Goal: Task Accomplishment & Management: Use online tool/utility

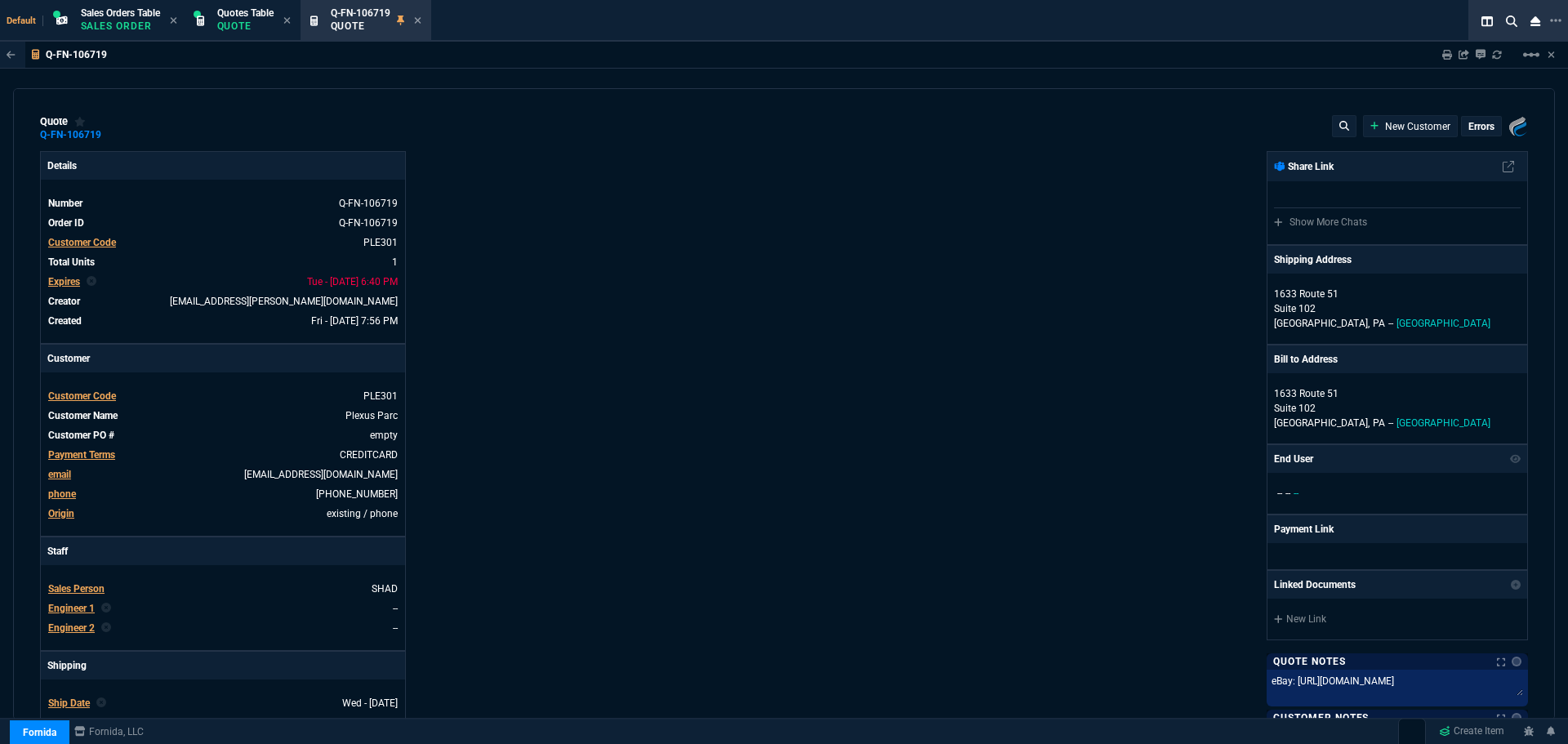
type input "25"
type input "126"
select select "4: SHAD"
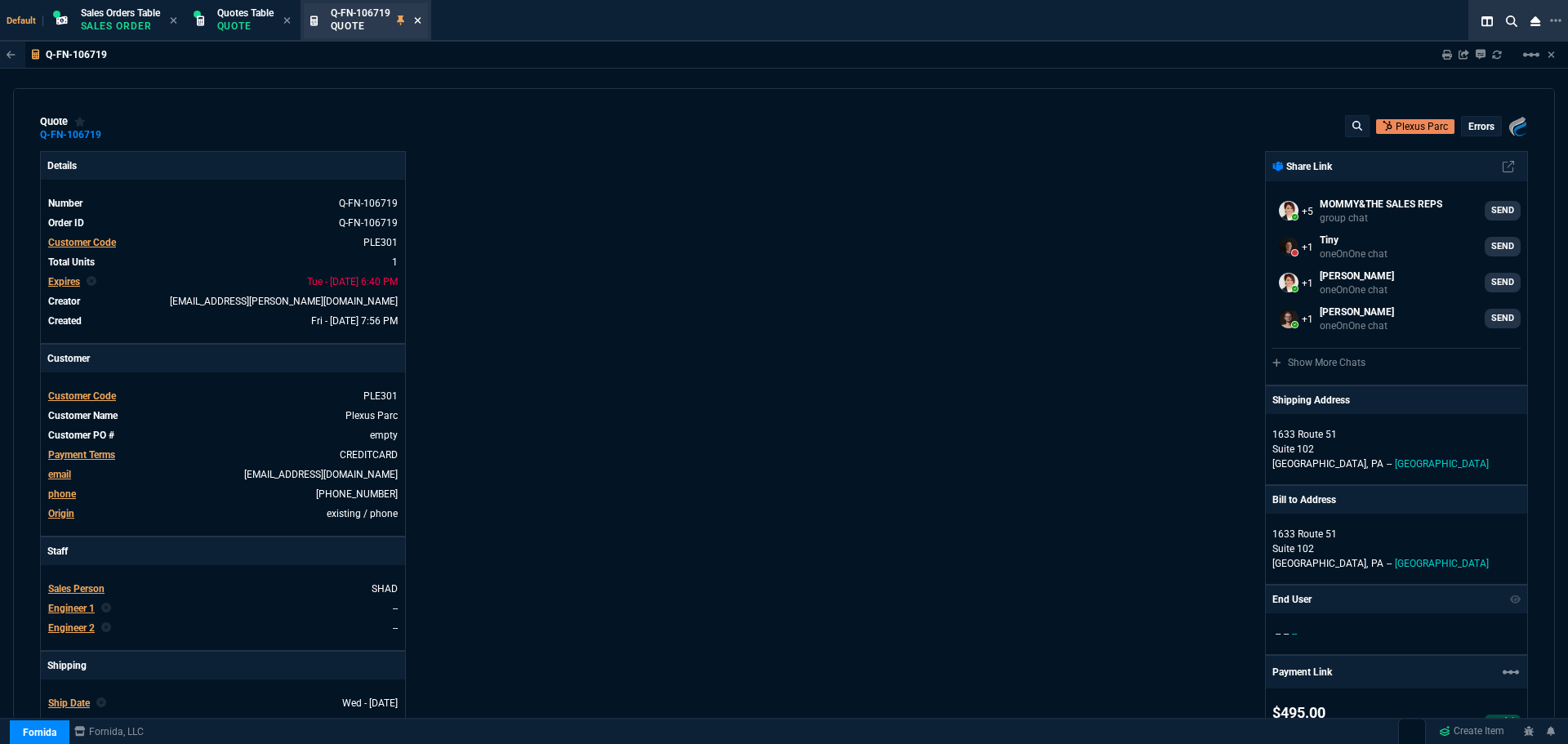
click at [421, 21] on icon at bounding box center [417, 21] width 7 height 7
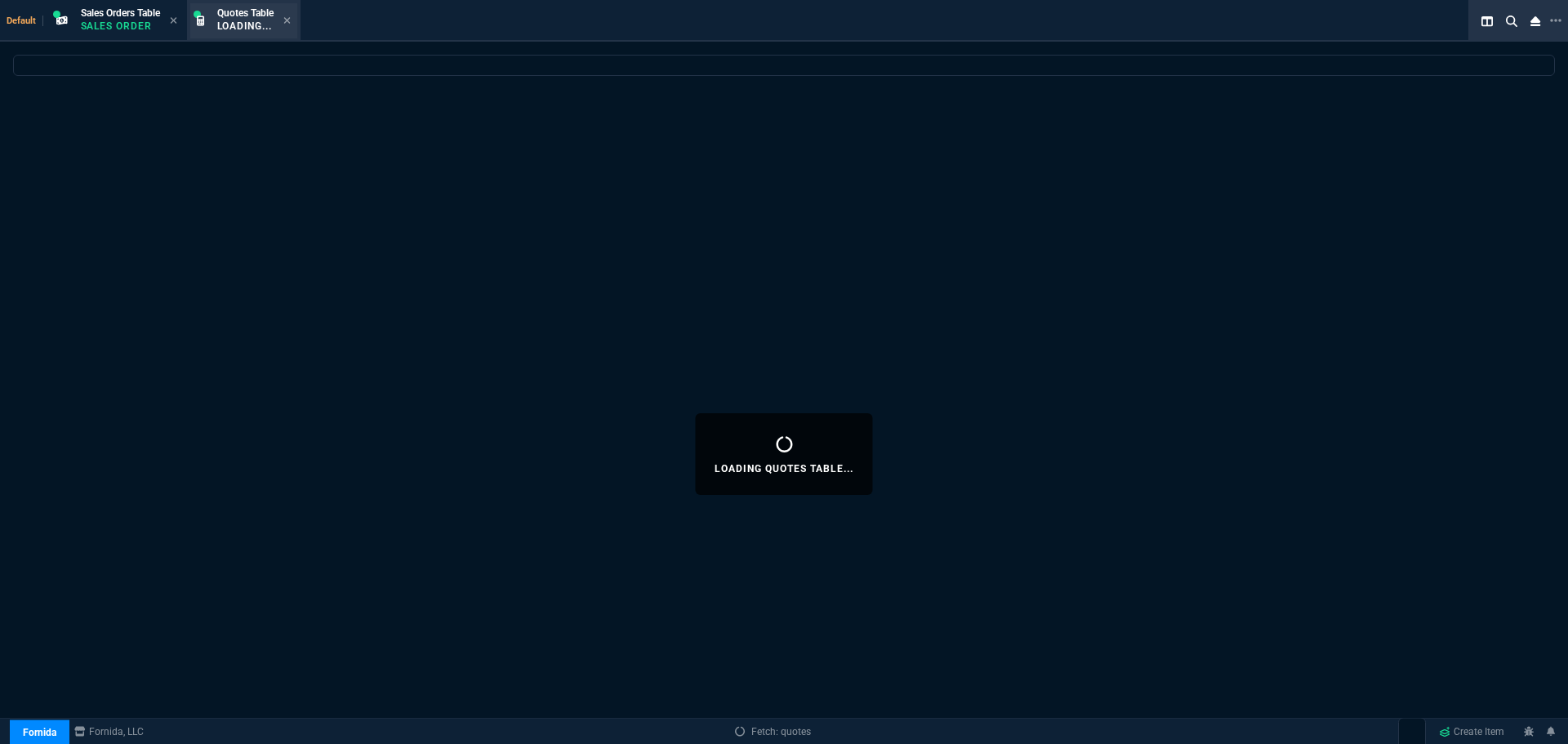
click at [295, 17] on div "Quotes Table Loading..." at bounding box center [244, 21] width 107 height 35
select select
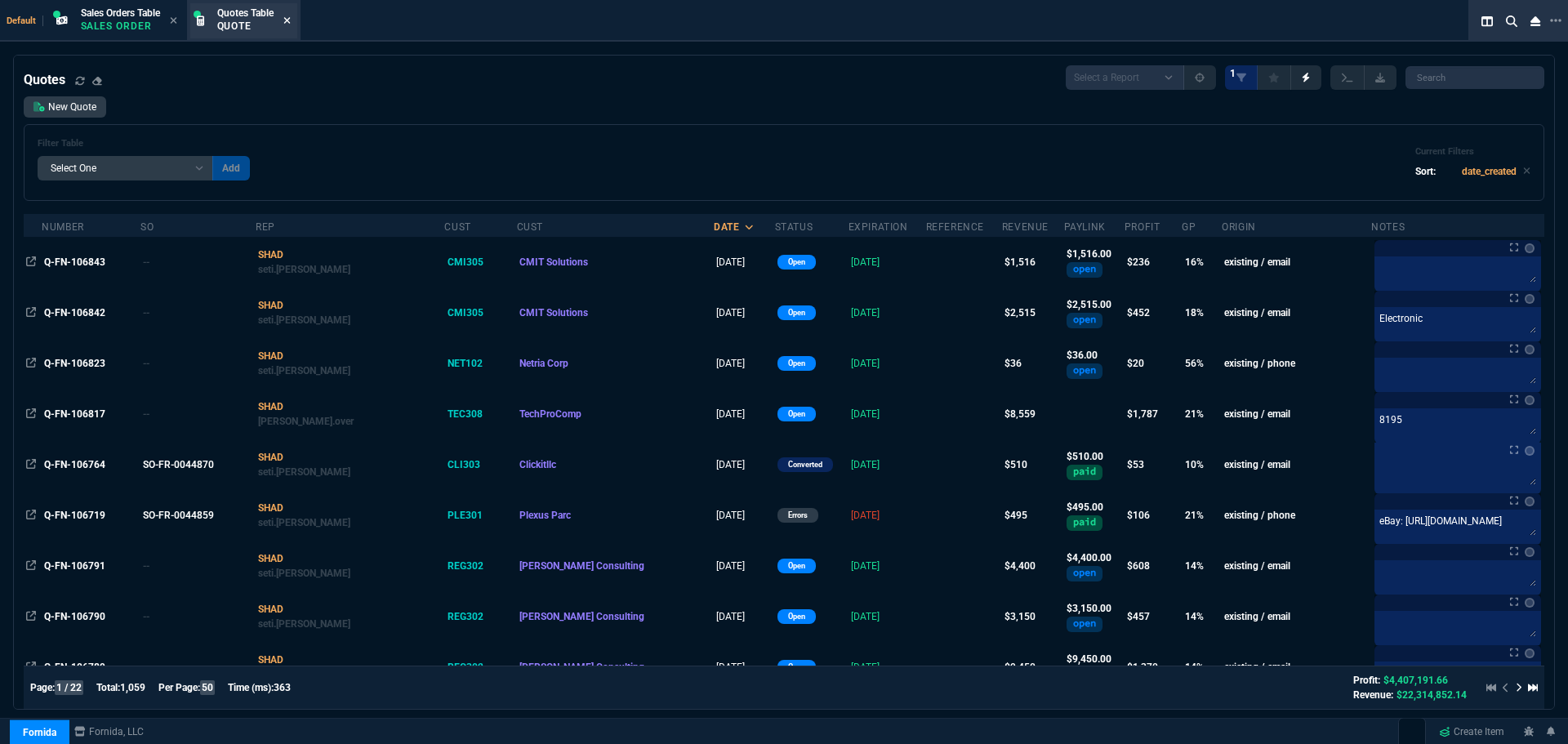
click at [290, 20] on icon at bounding box center [287, 21] width 7 height 10
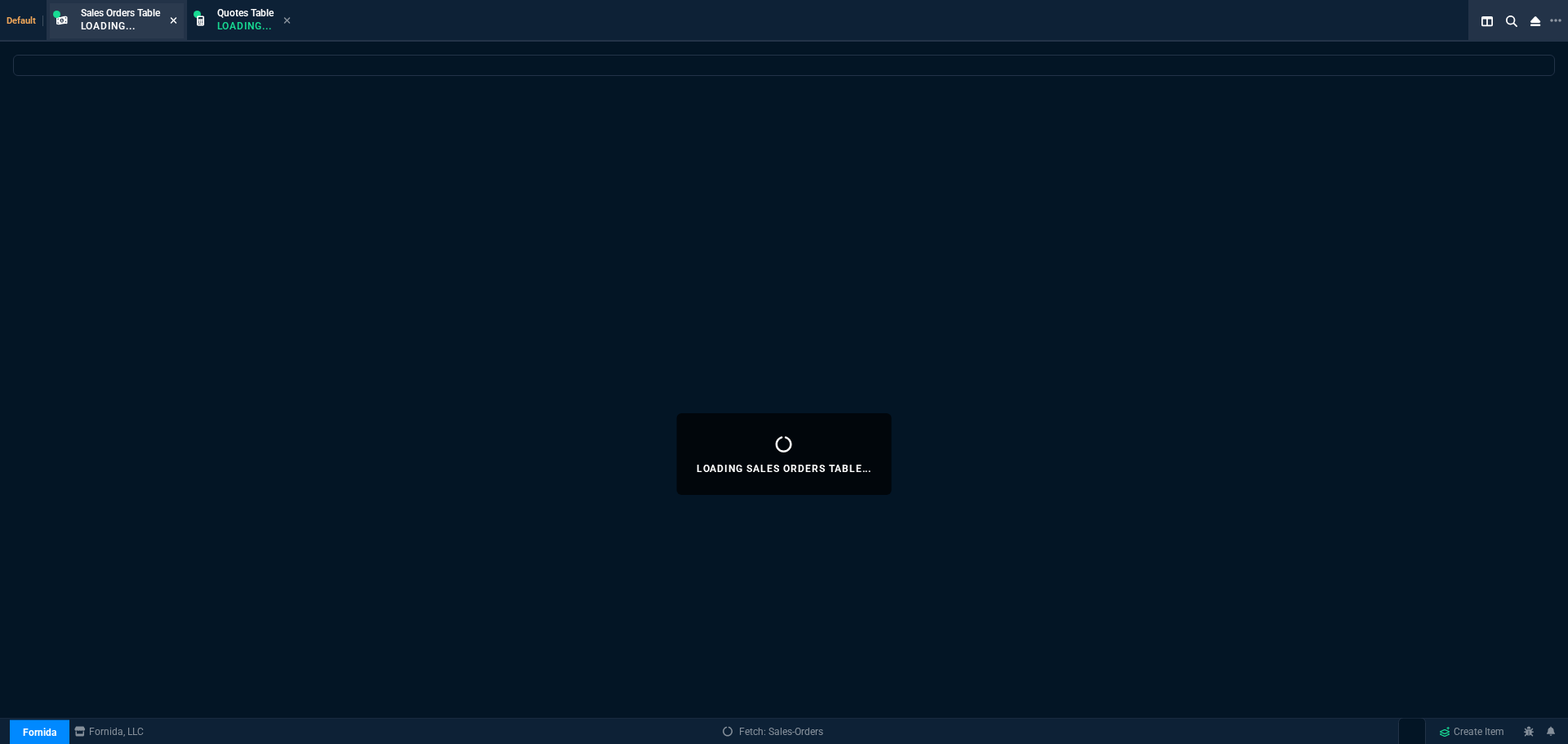
click at [177, 19] on icon at bounding box center [173, 21] width 7 height 7
click at [149, 21] on icon at bounding box center [147, 21] width 7 height 7
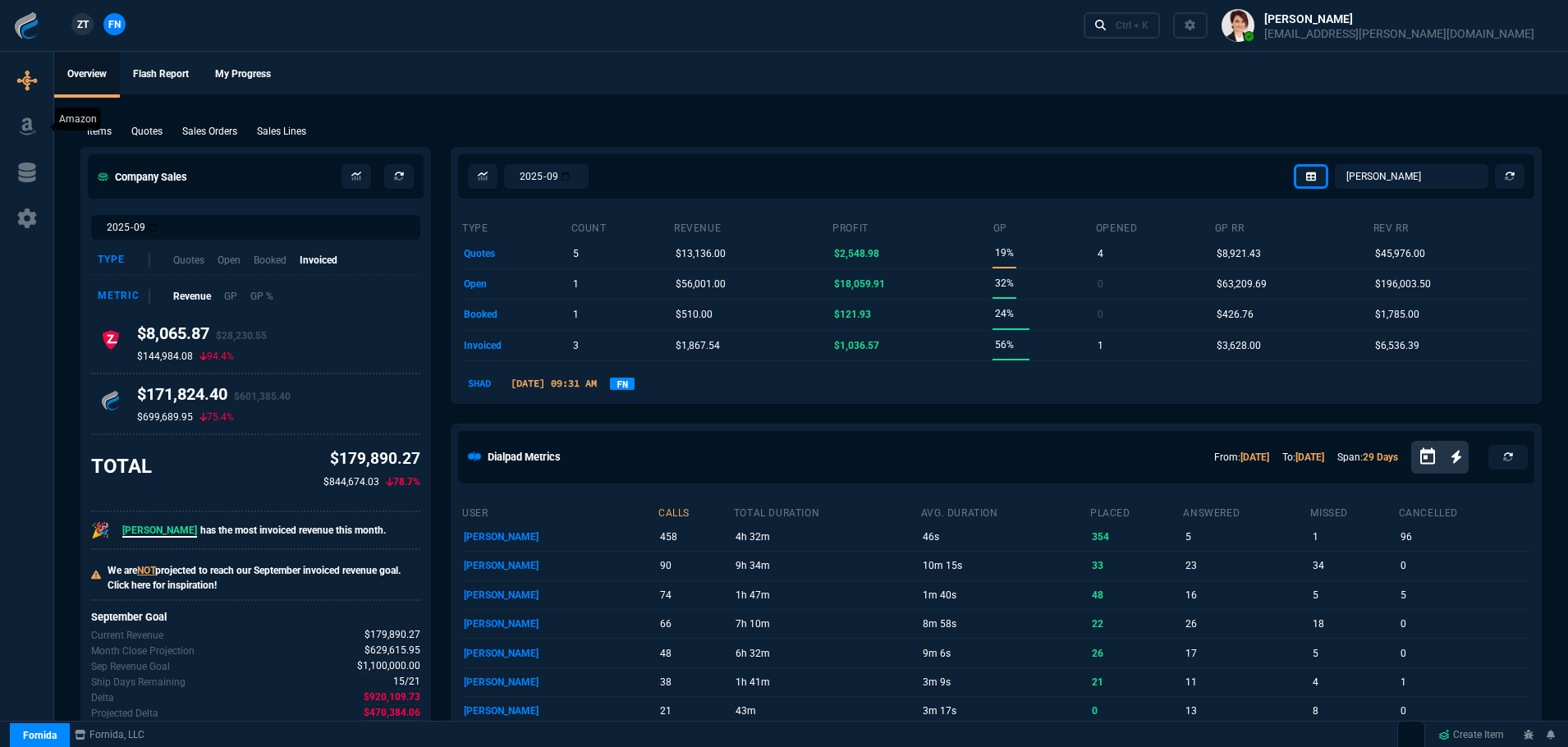
click at [20, 123] on icon at bounding box center [27, 126] width 25 height 20
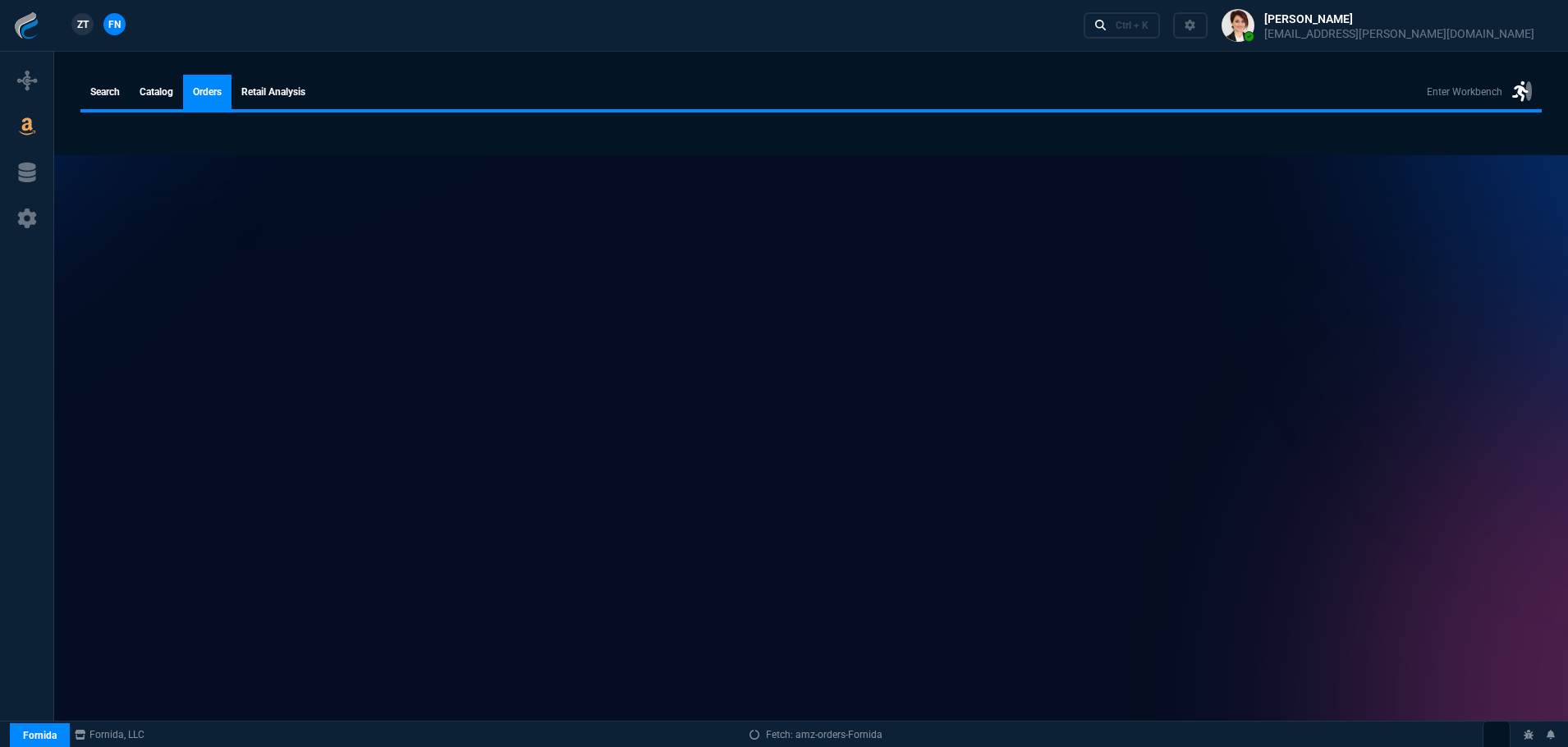
select select
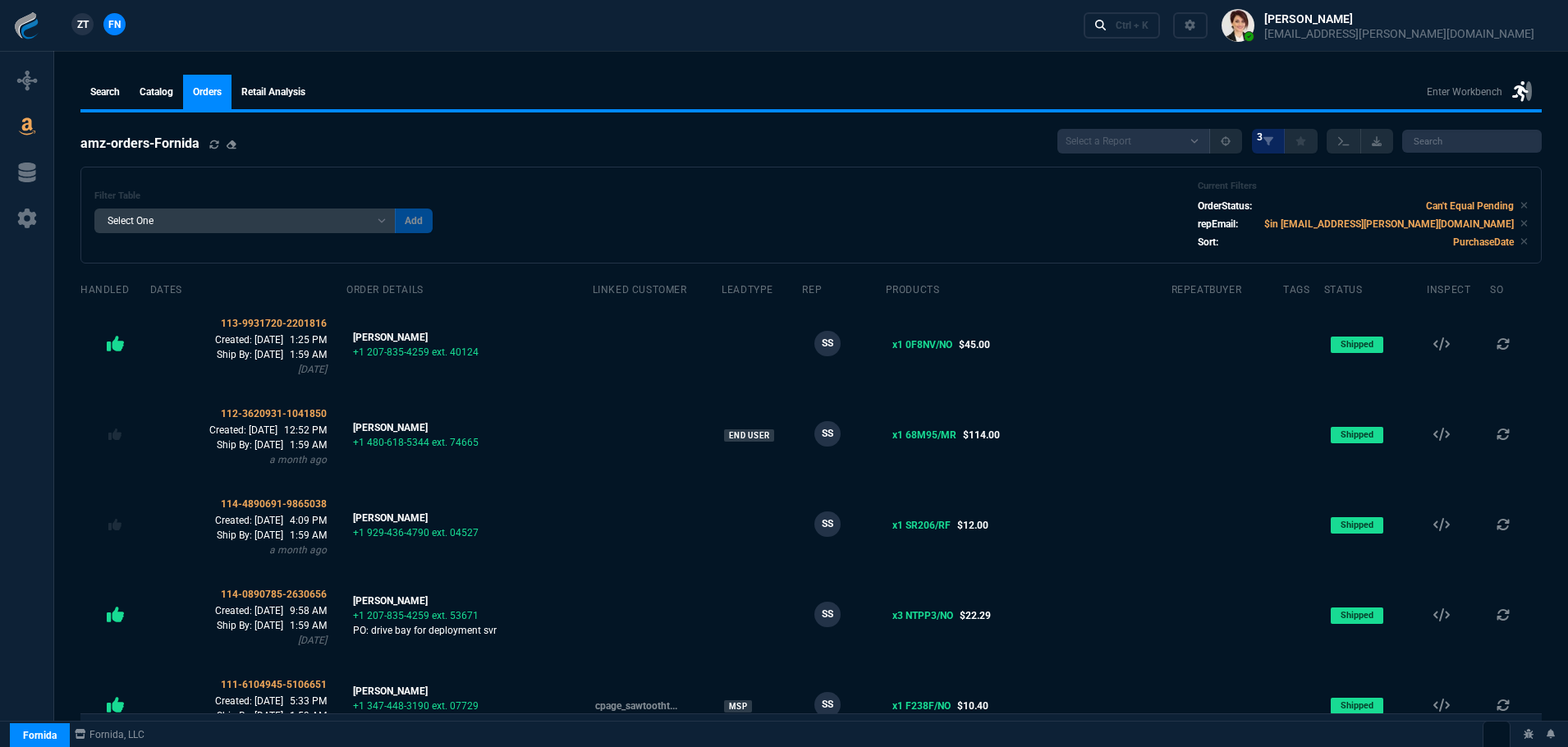
click at [83, 21] on span "ZT" at bounding box center [83, 25] width 12 height 15
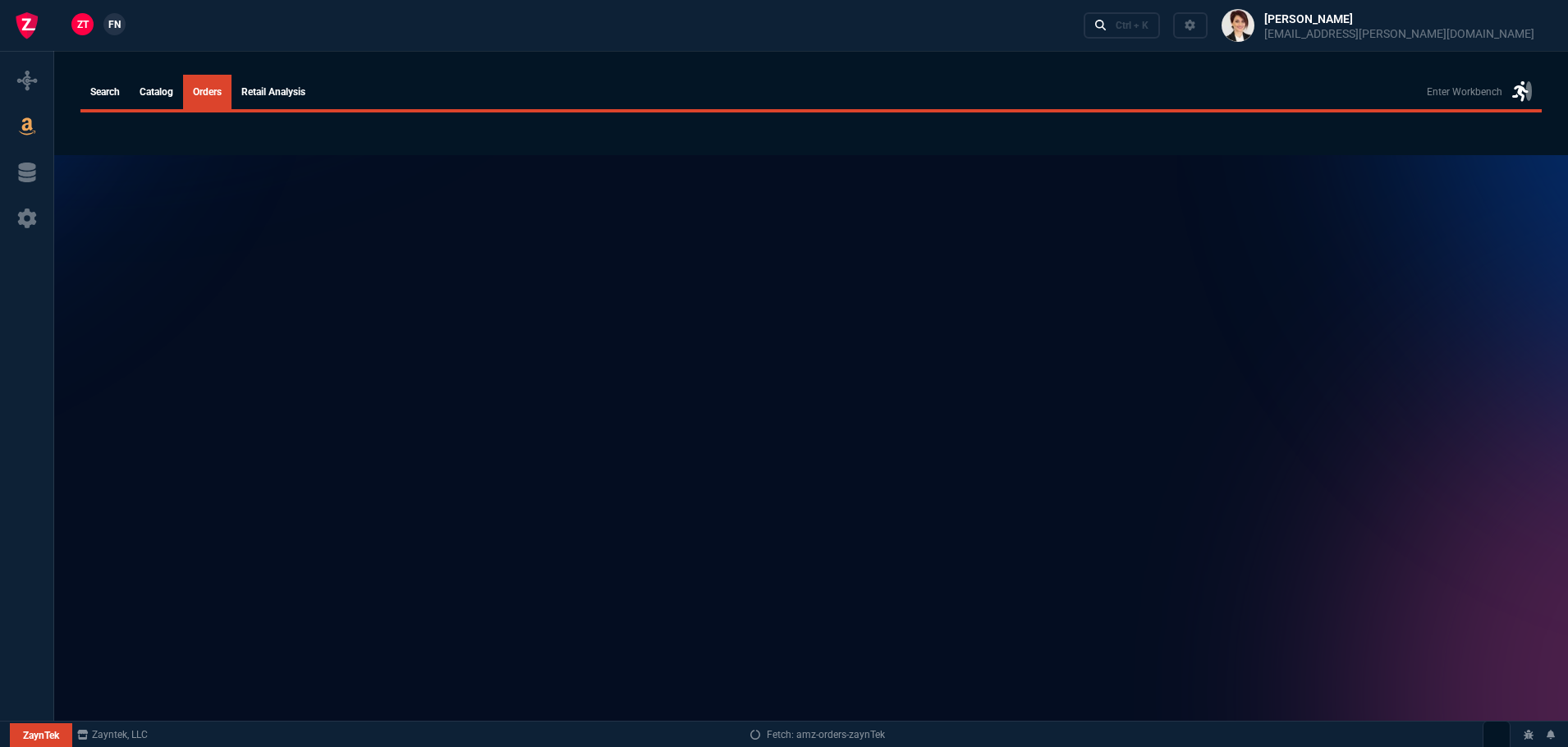
select select
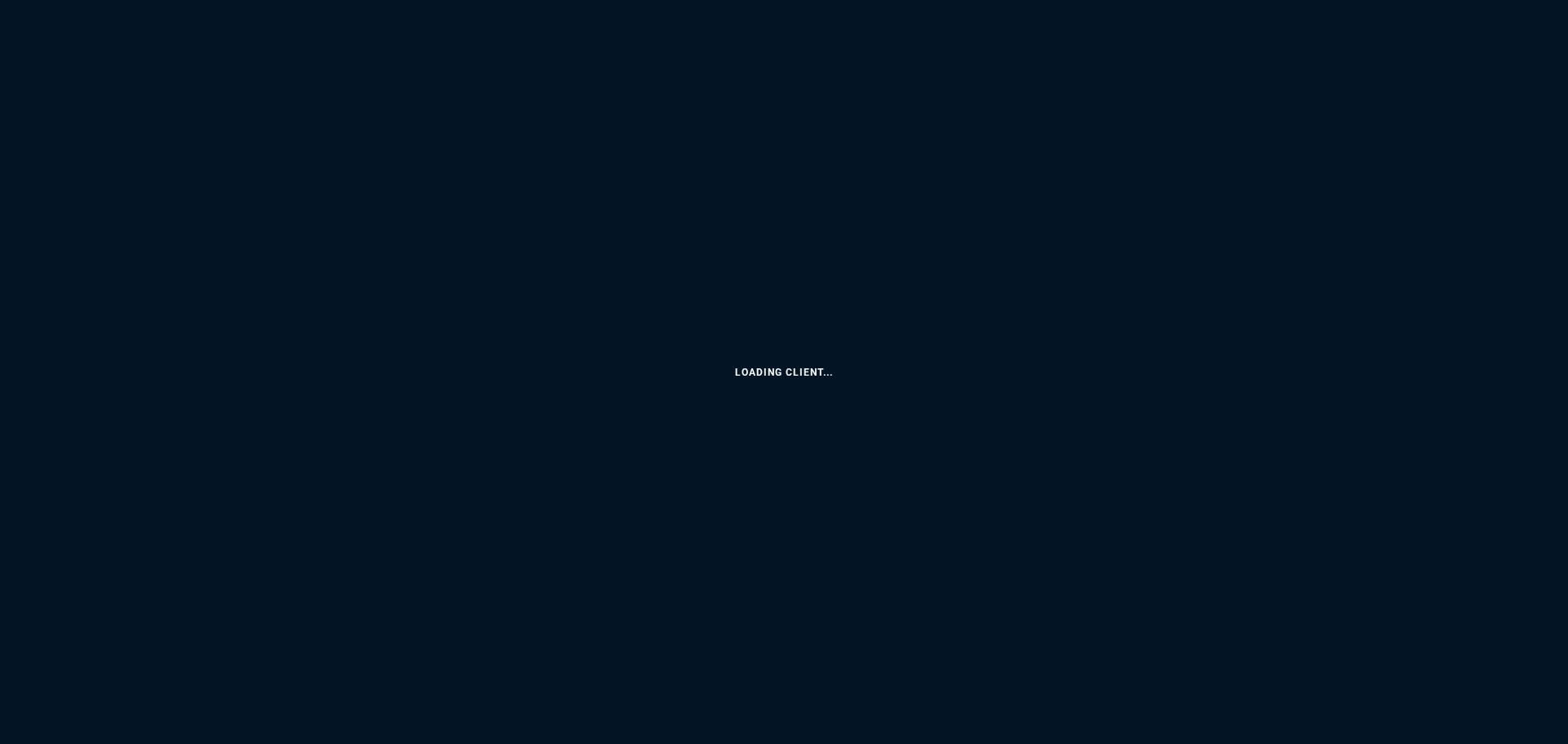
select select
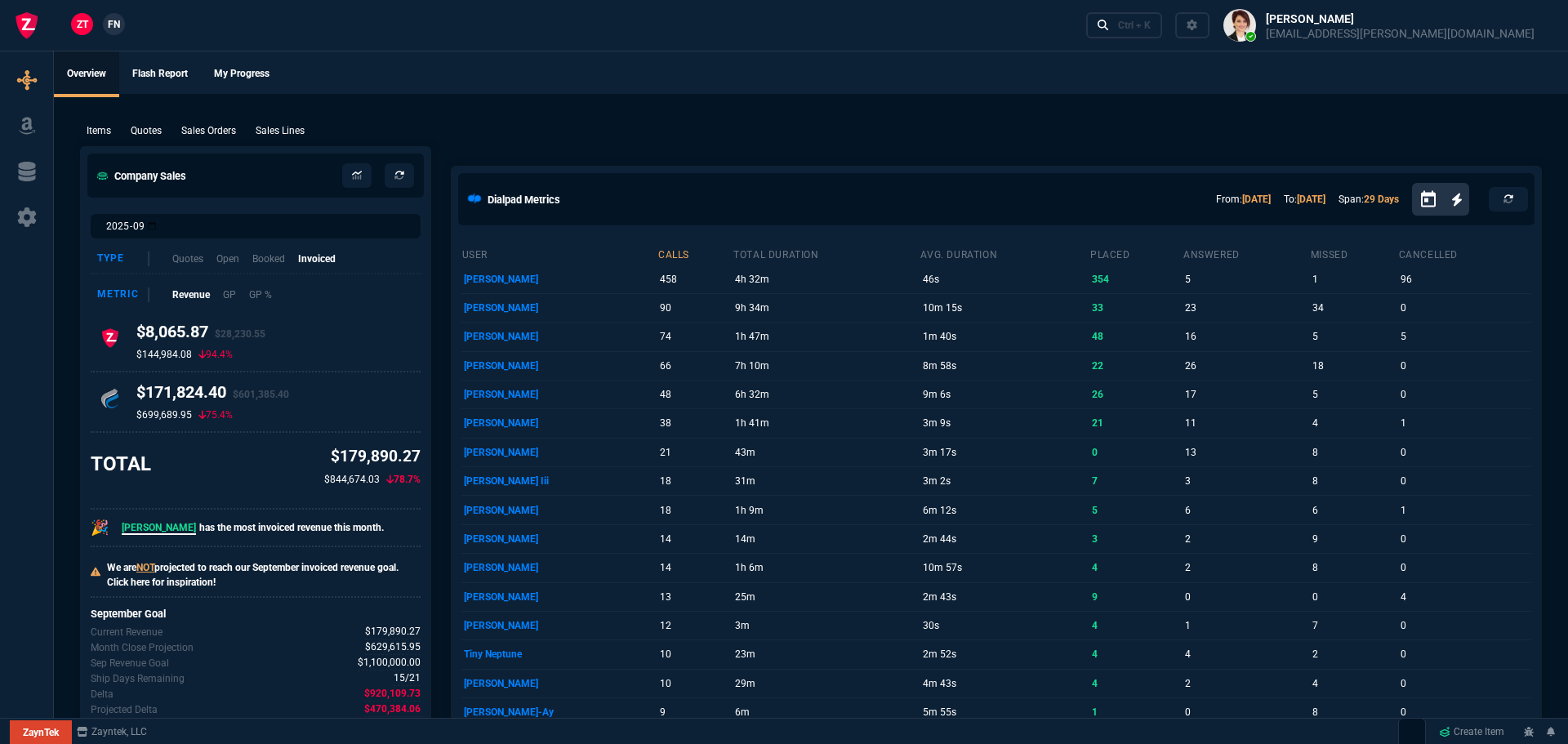
select select "4: SHAD"
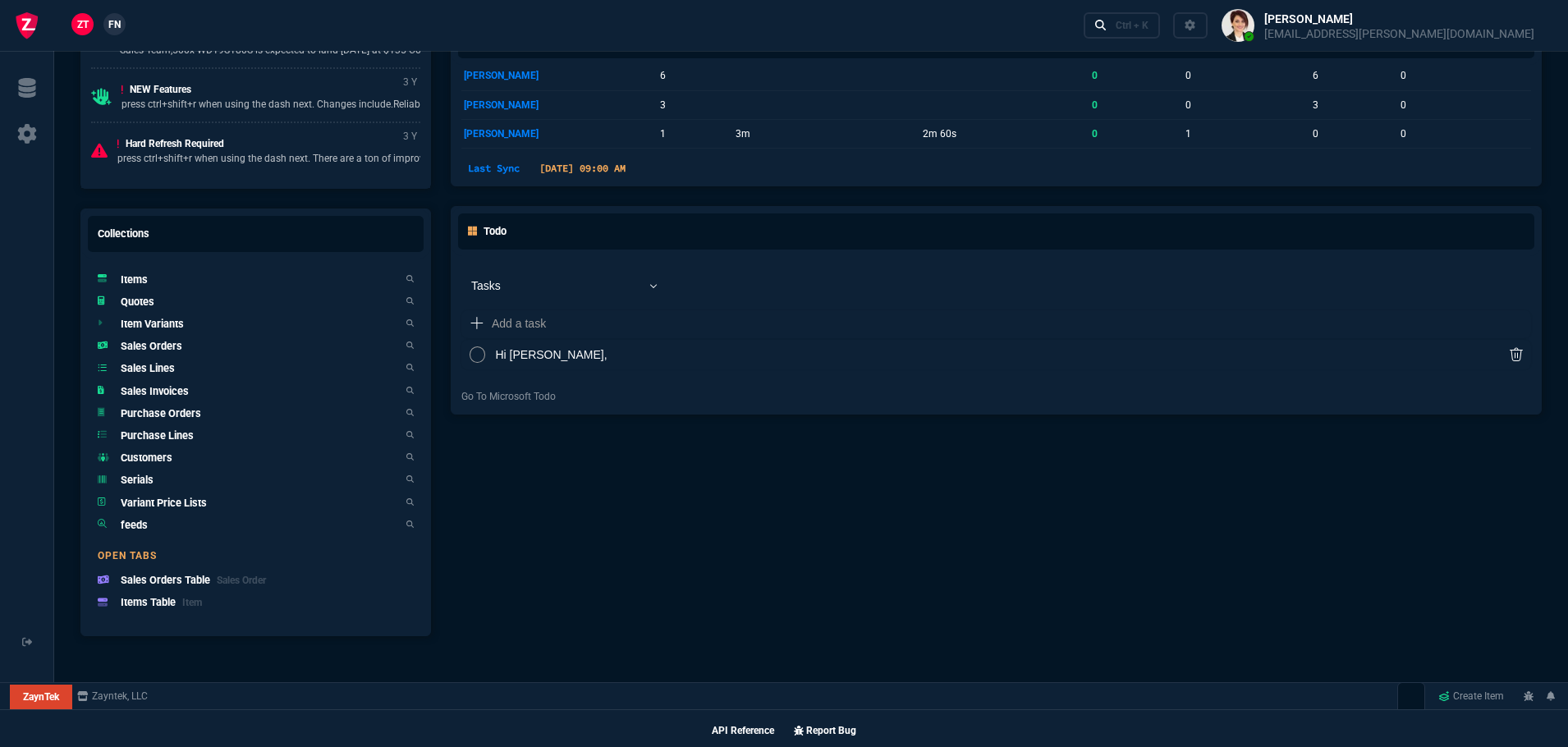
scroll to position [957, 0]
click at [33, 671] on span "Fornida" at bounding box center [37, 669] width 34 height 12
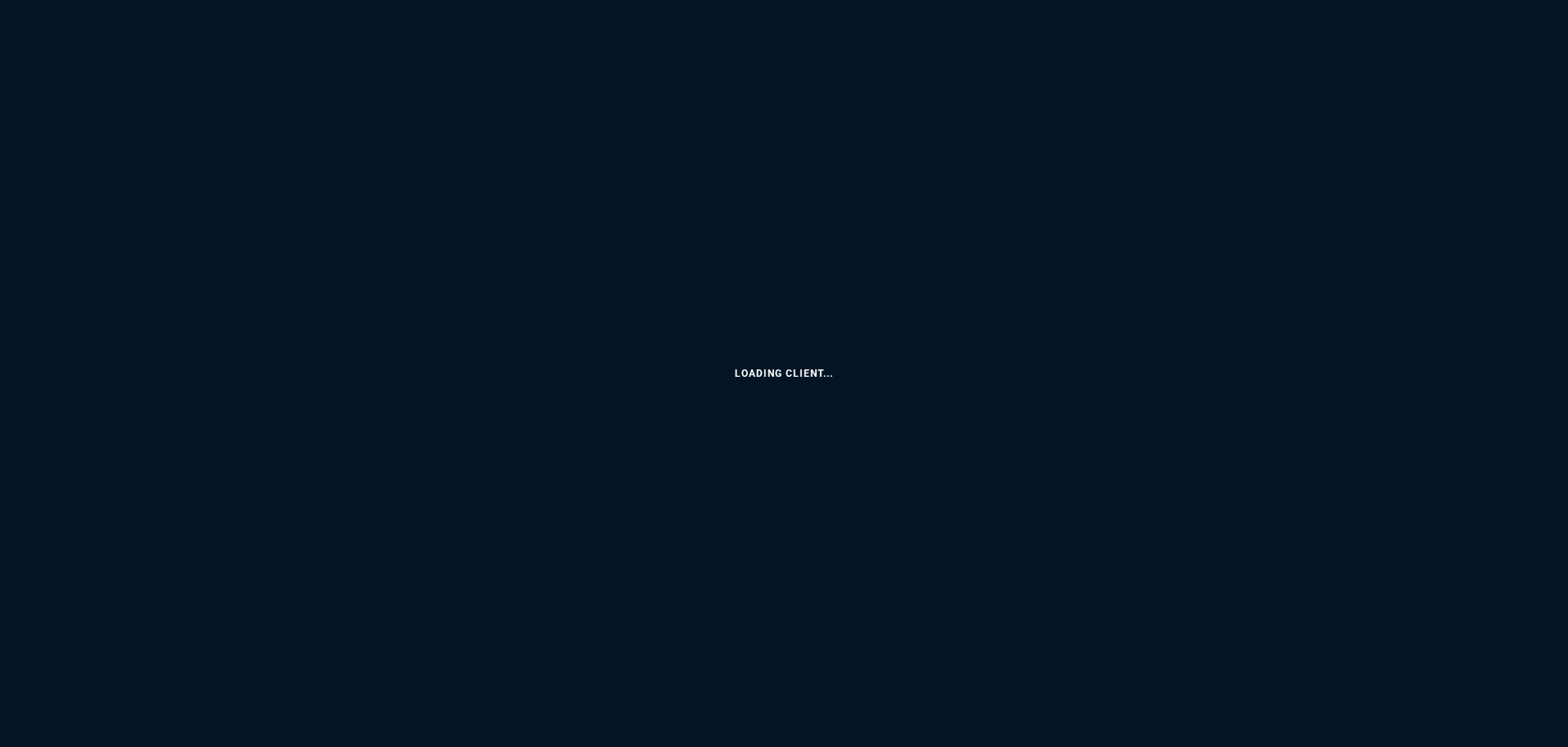
select select "4: SHAD"
select select
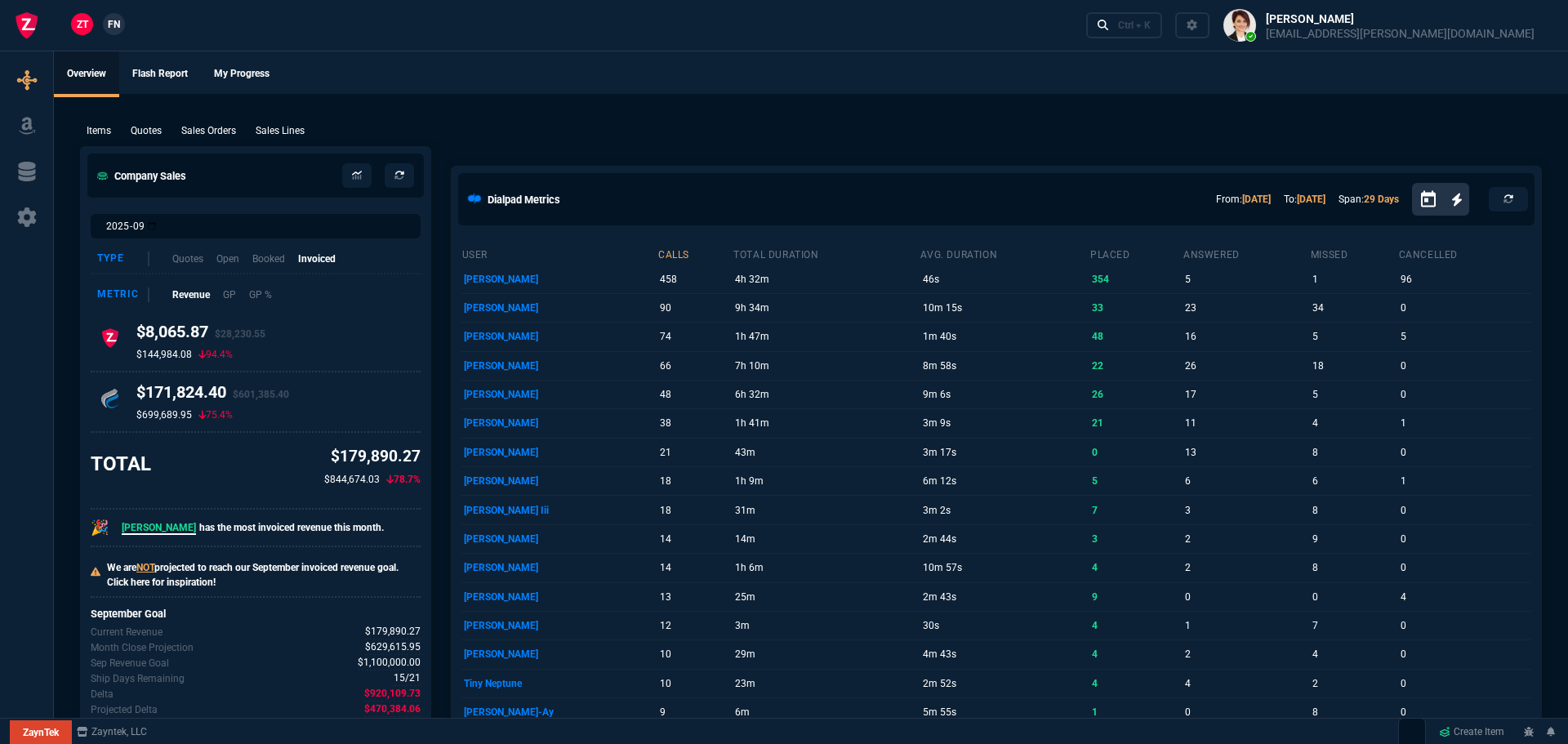
select select "4: SHAD"
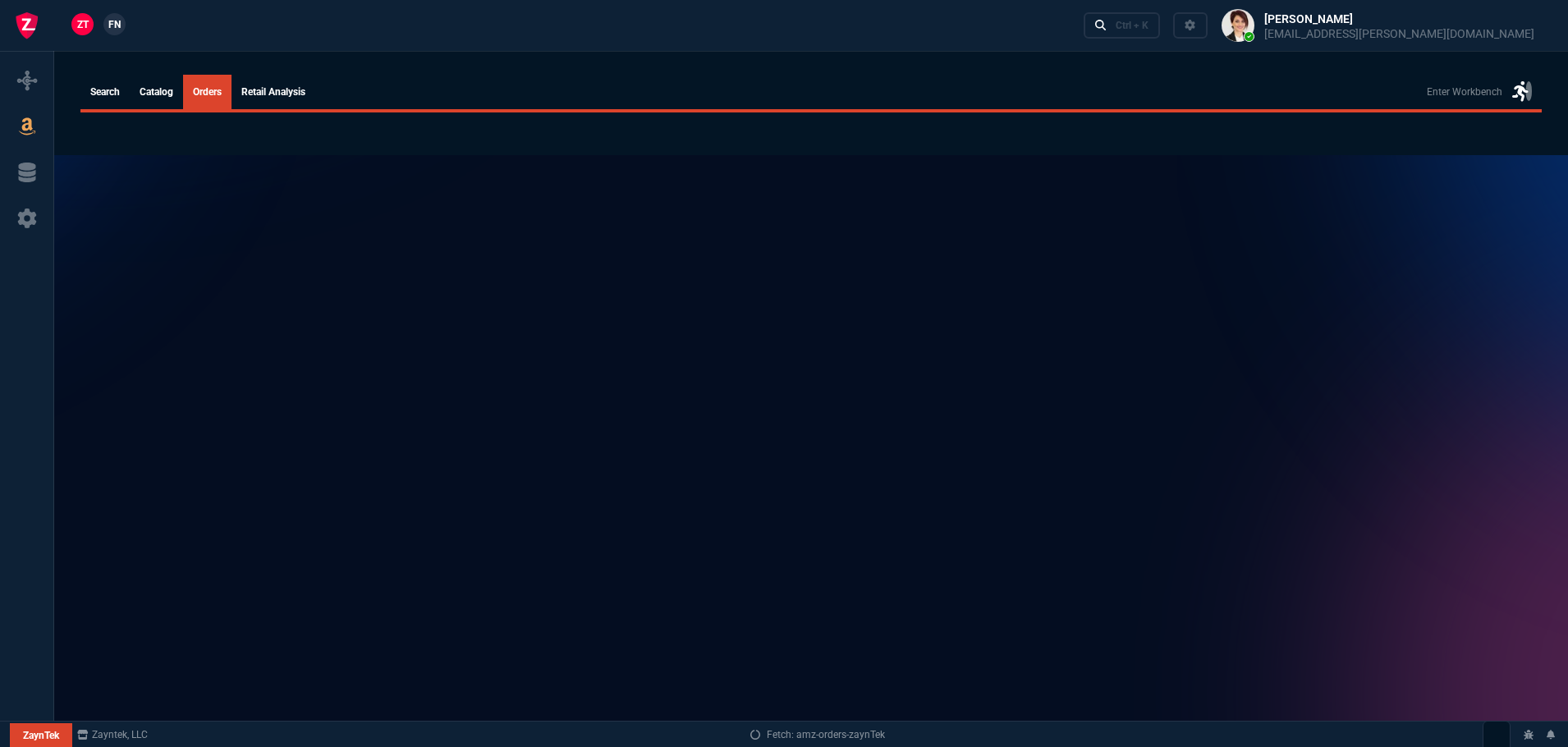
select select
